Goal: Task Accomplishment & Management: Manage account settings

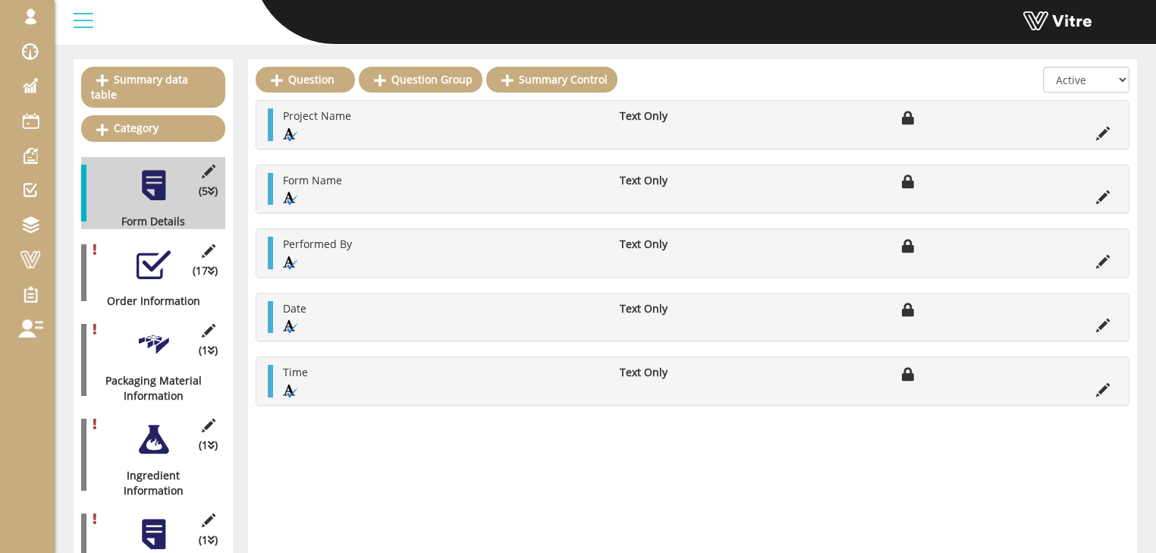
scroll to position [182, 0]
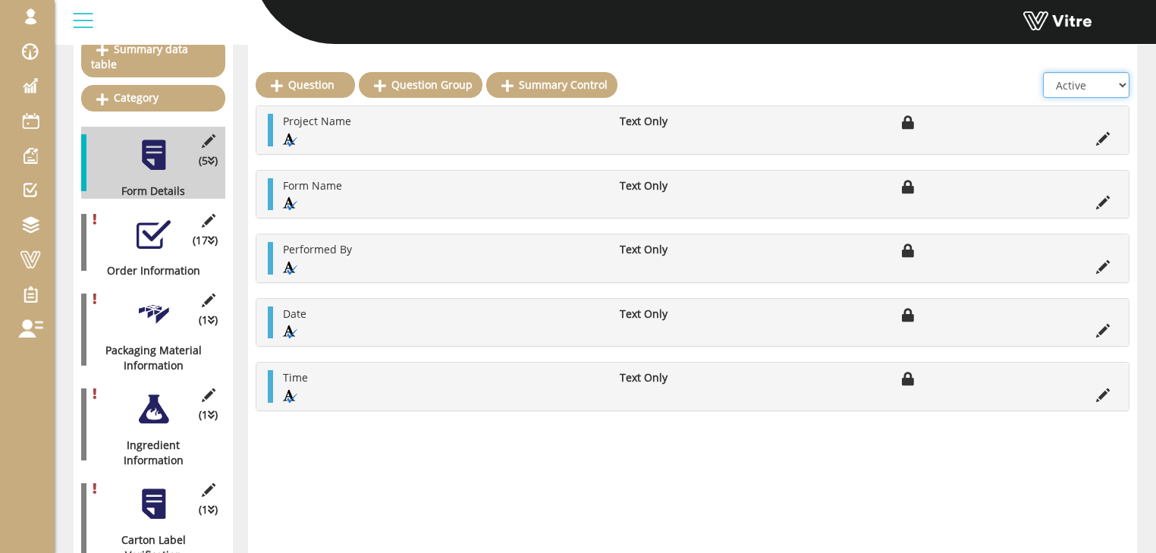
click at [1099, 92] on select "All Active Not Active" at bounding box center [1086, 85] width 86 height 26
select select "2"
click at [1044, 72] on select "All Active Not Active" at bounding box center [1086, 85] width 86 height 26
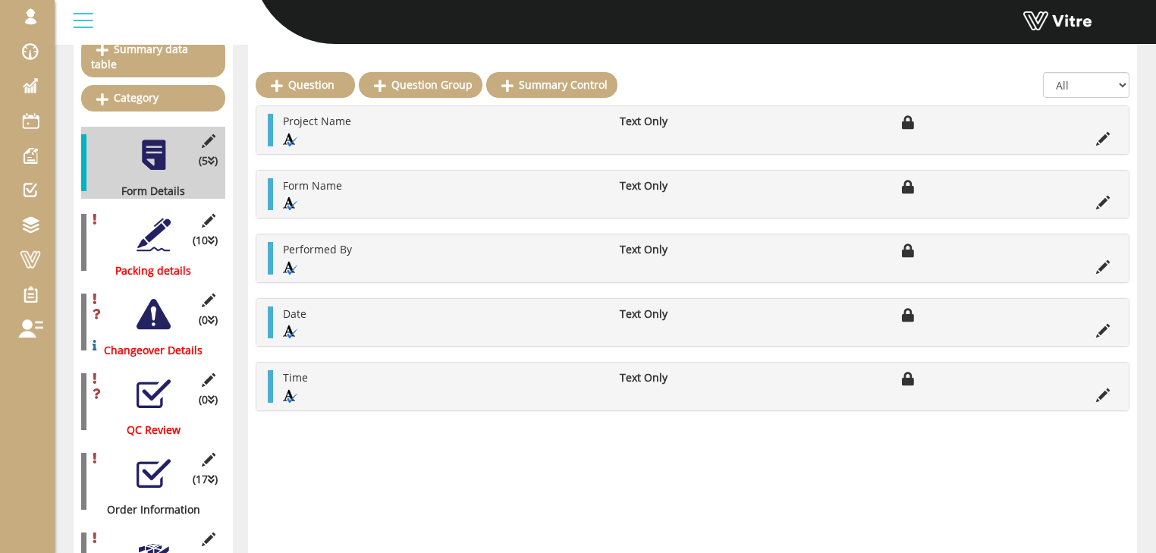
click at [156, 218] on div at bounding box center [154, 235] width 34 height 34
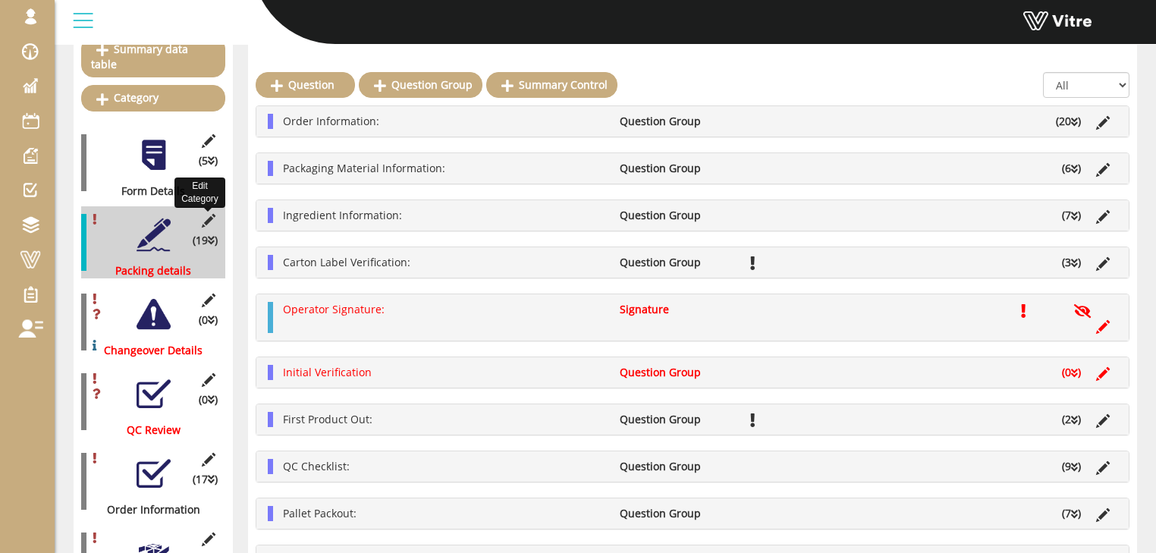
click at [209, 214] on icon at bounding box center [208, 221] width 19 height 14
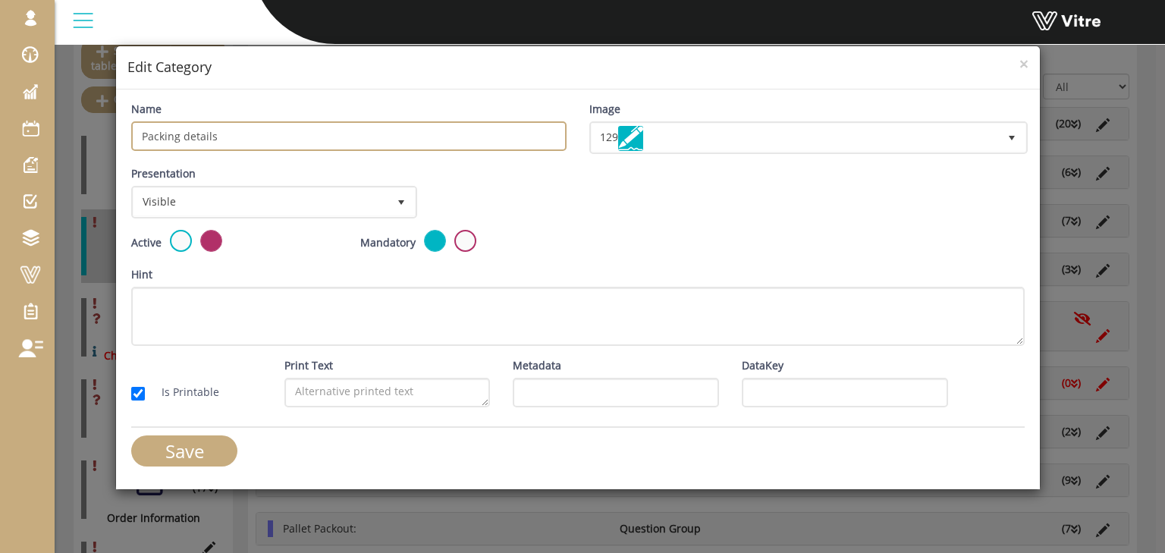
click at [140, 134] on input "Packing details" at bounding box center [348, 136] width 435 height 30
type input "DO NOT USE - Packing details"
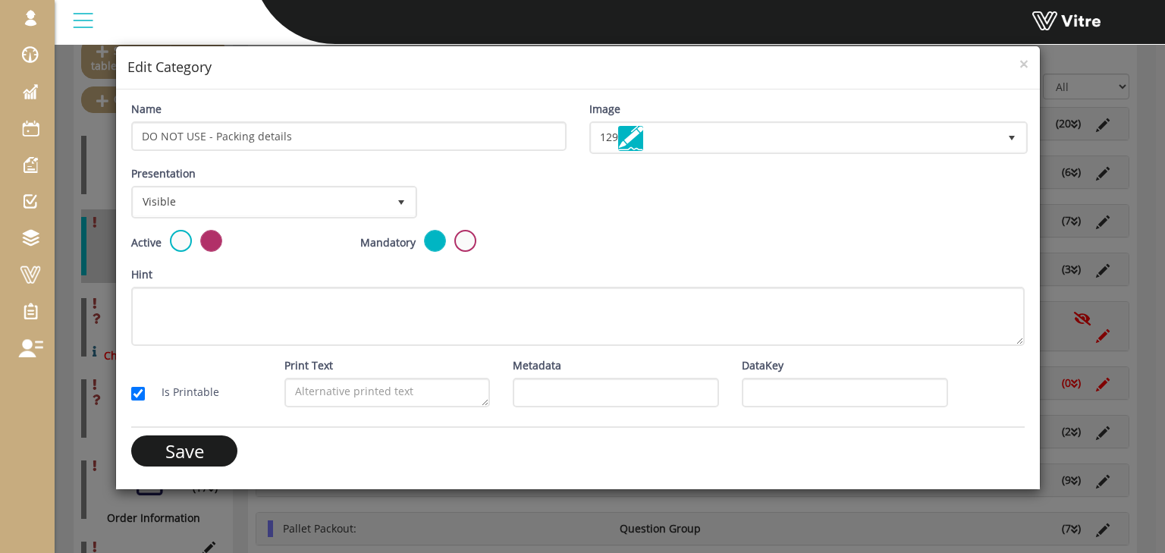
click at [181, 448] on input "Save" at bounding box center [184, 450] width 106 height 31
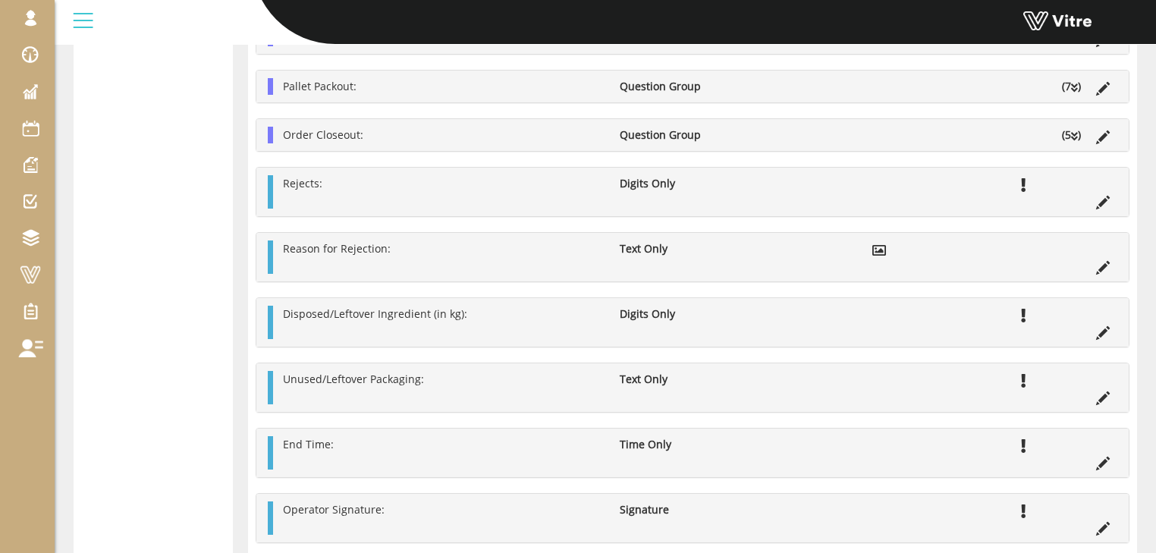
scroll to position [1759, 0]
click at [479, 132] on li "Order Closeout:" at bounding box center [443, 135] width 337 height 17
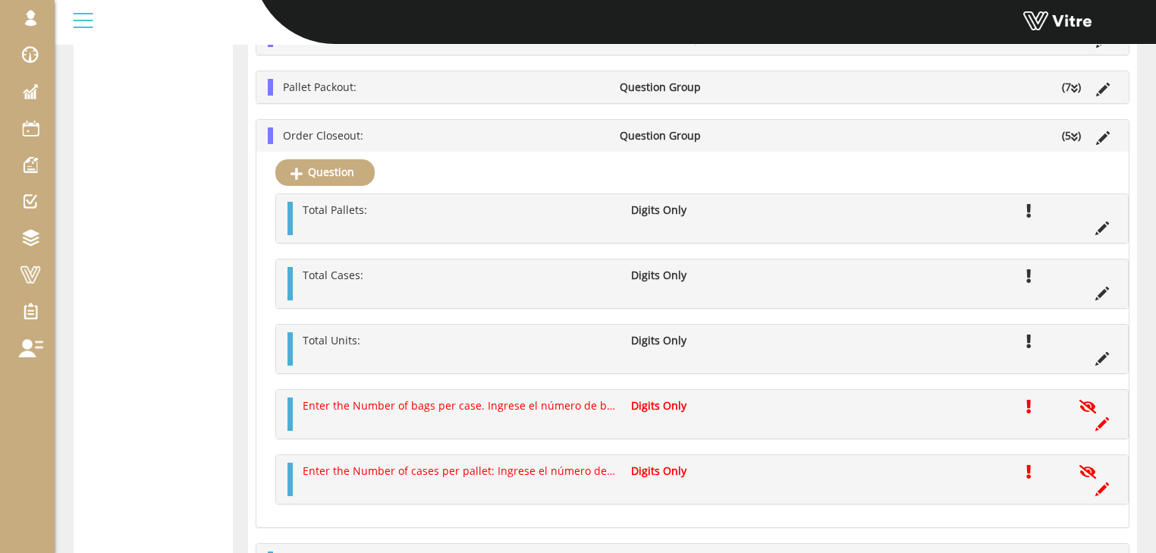
click at [451, 133] on li "Order Closeout:" at bounding box center [443, 135] width 337 height 17
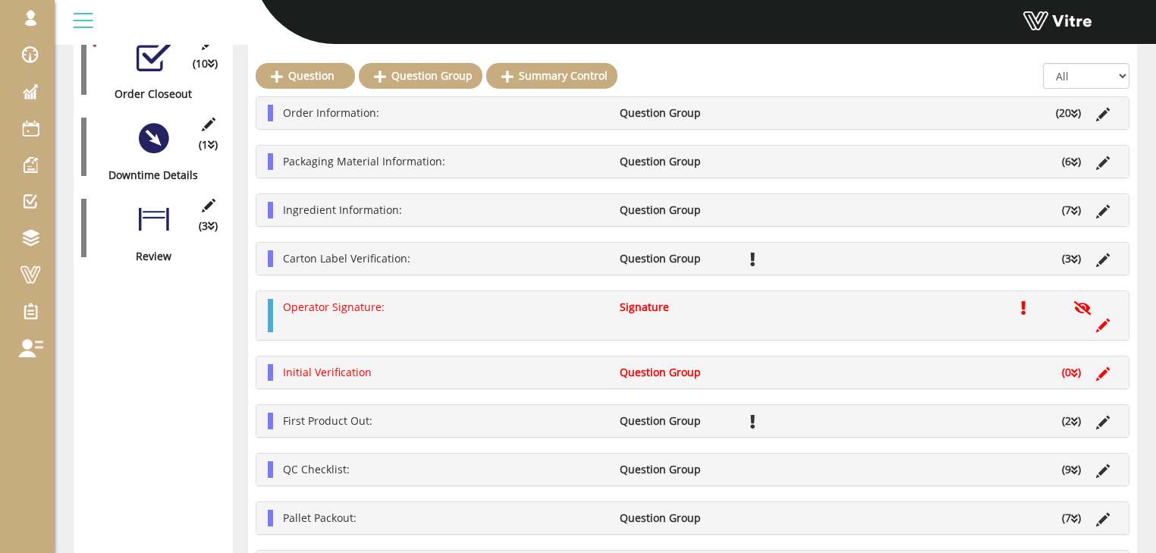
scroll to position [1213, 0]
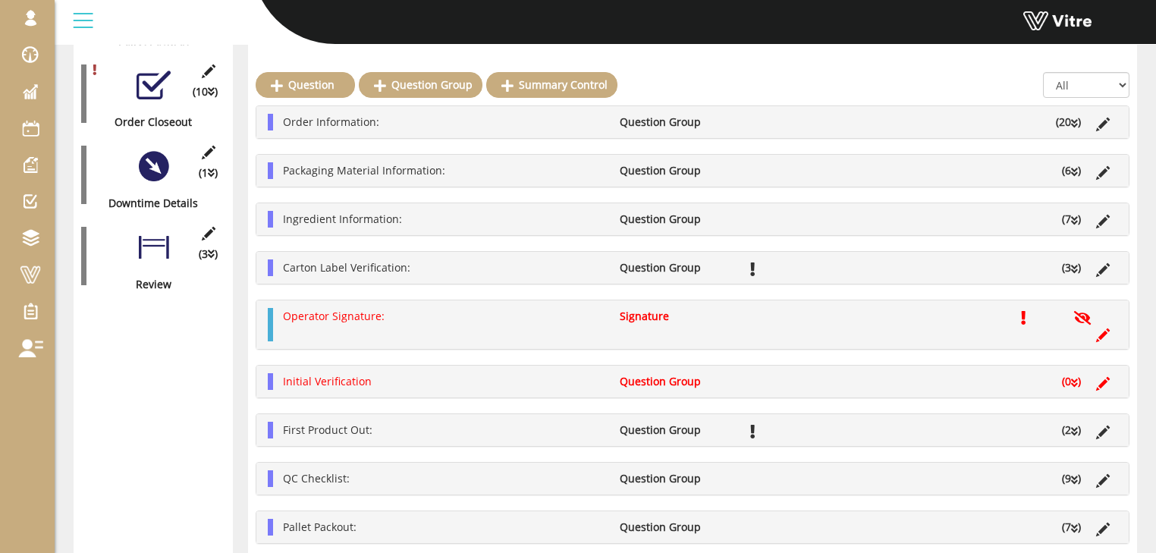
click at [523, 127] on li "Order Information:" at bounding box center [443, 122] width 337 height 17
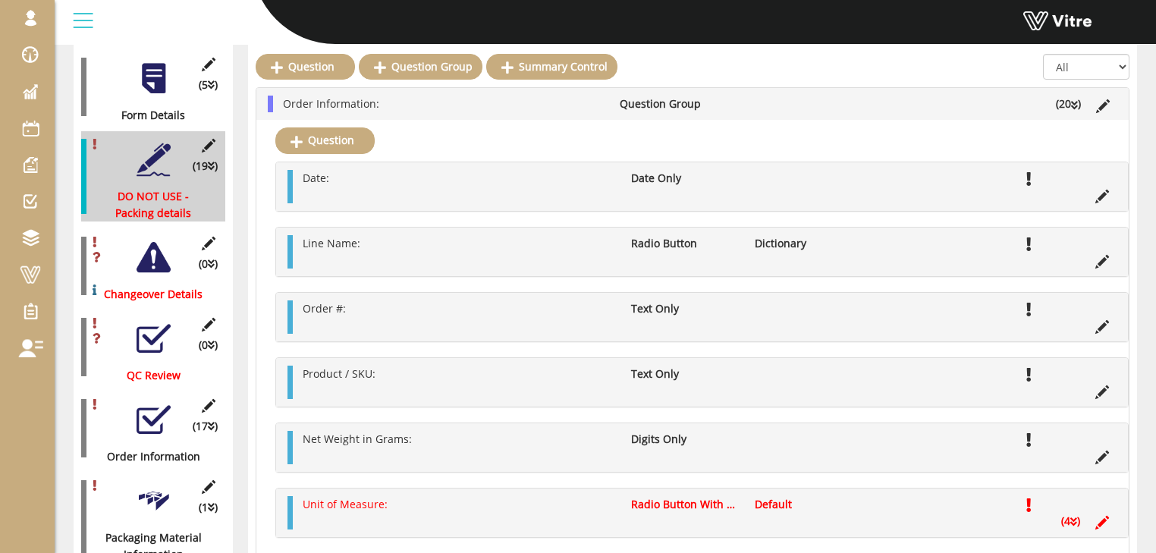
scroll to position [242, 0]
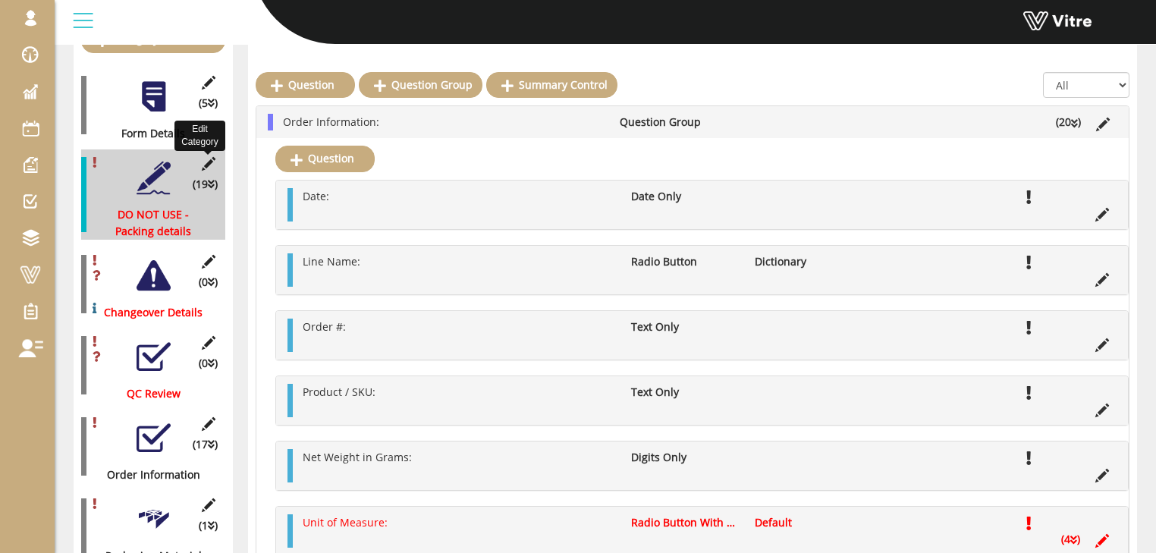
click at [209, 157] on icon at bounding box center [208, 164] width 19 height 14
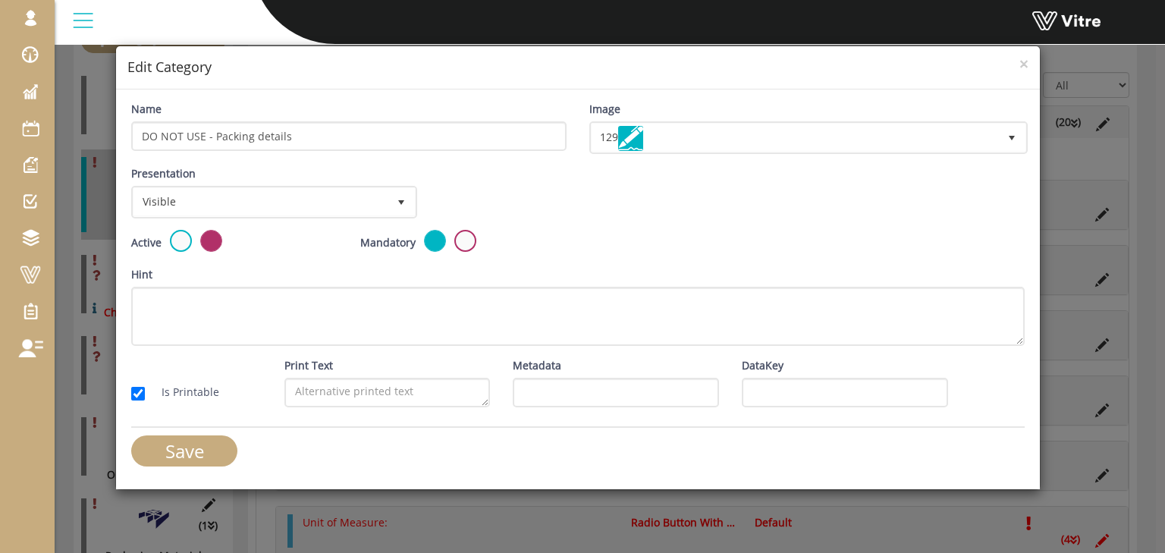
click at [167, 237] on div "Active" at bounding box center [234, 242] width 206 height 25
click at [175, 240] on label at bounding box center [181, 241] width 22 height 22
click at [0, 0] on input "radio" at bounding box center [0, 0] width 0 height 0
click at [206, 448] on input "Save" at bounding box center [184, 450] width 106 height 31
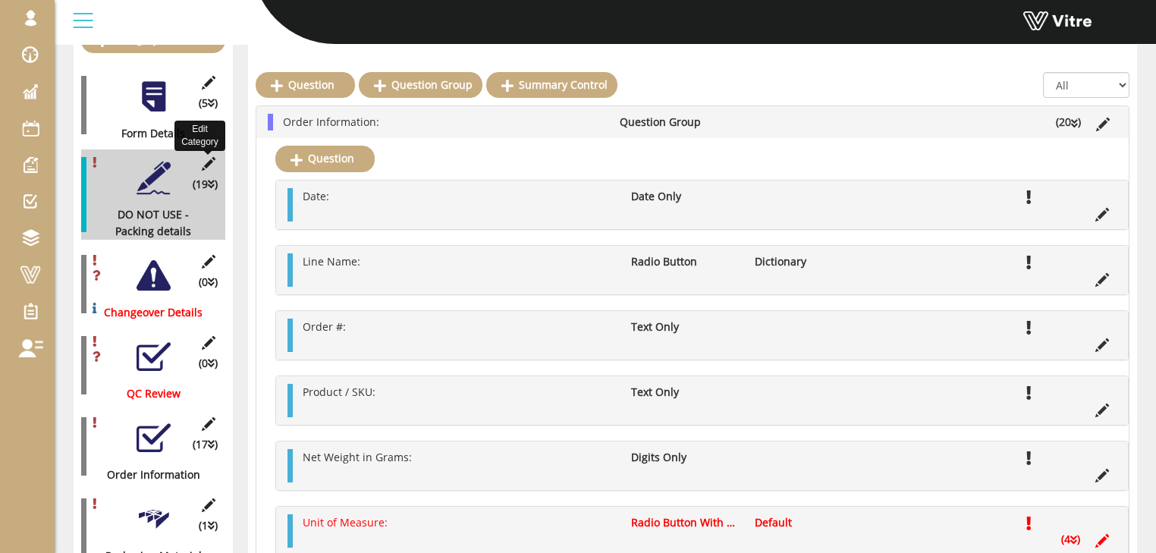
click at [211, 157] on icon at bounding box center [208, 164] width 19 height 14
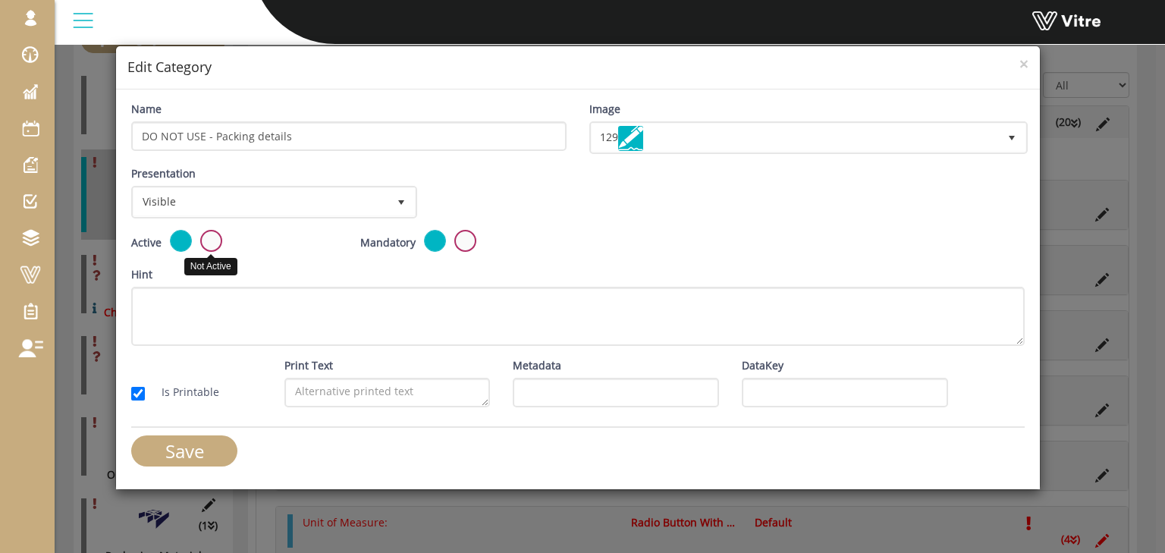
click at [211, 240] on label at bounding box center [211, 241] width 22 height 22
click at [0, 0] on input "radio" at bounding box center [0, 0] width 0 height 0
click at [206, 449] on input "Save" at bounding box center [184, 450] width 106 height 31
